Goal: Information Seeking & Learning: Learn about a topic

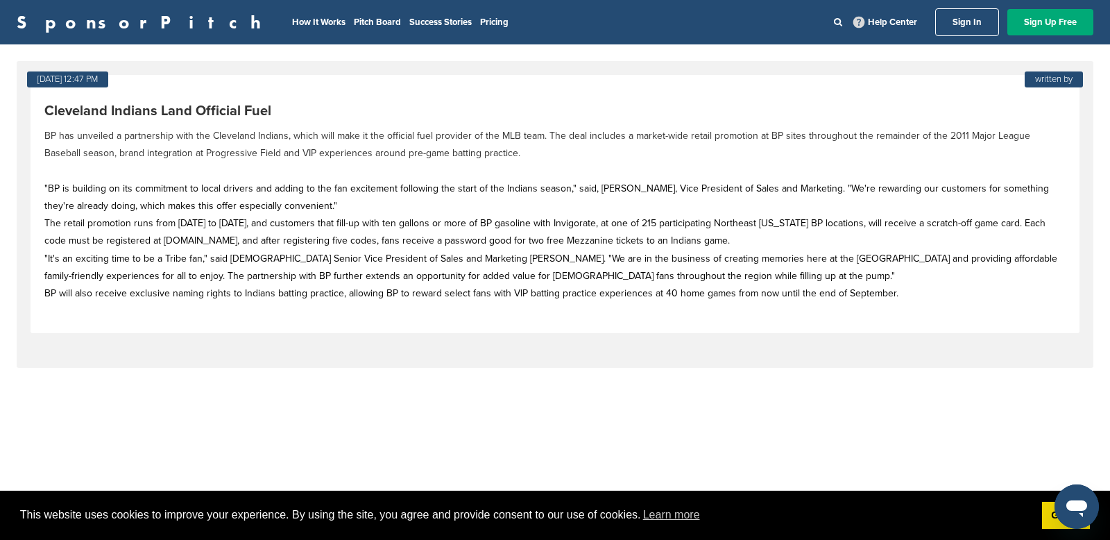
click at [313, 147] on p "BP has unveiled a partnership with the Cleveland Indians, which will make it th…" at bounding box center [554, 144] width 1021 height 35
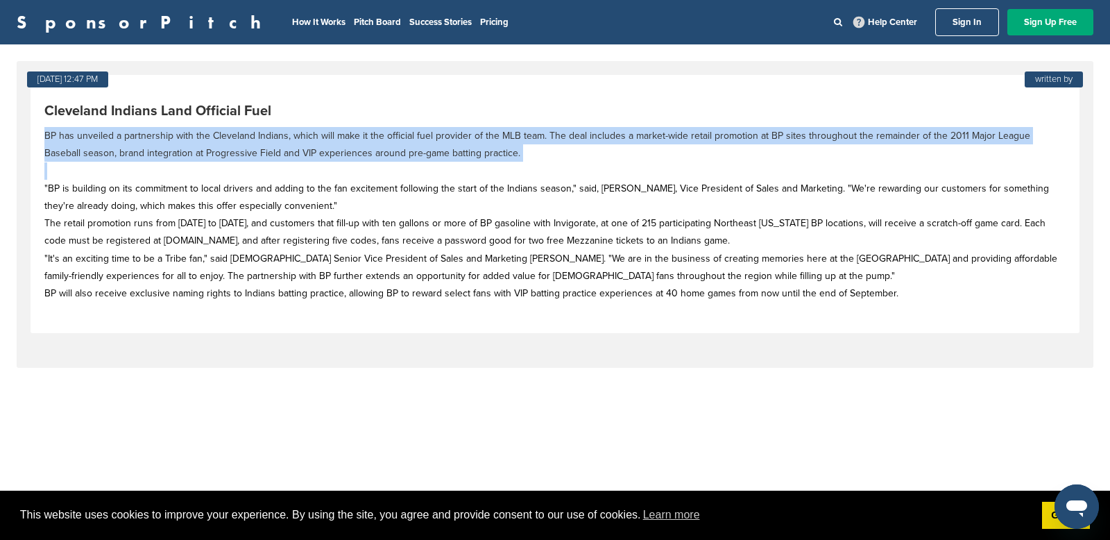
copy p "BP has unveiled a partnership with the Cleveland Indians, which will make it th…"
